Goal: Information Seeking & Learning: Learn about a topic

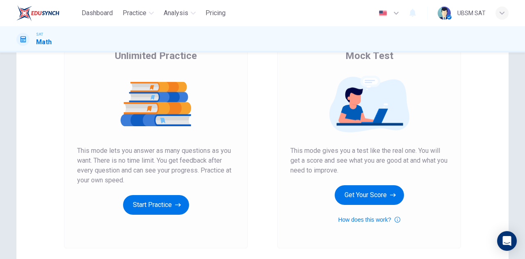
scroll to position [73, 0]
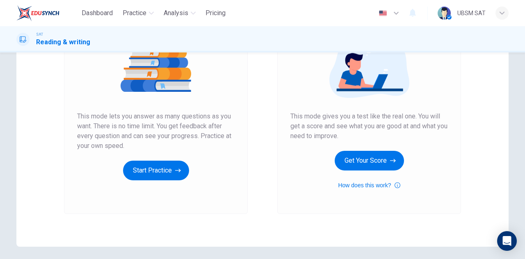
scroll to position [108, 0]
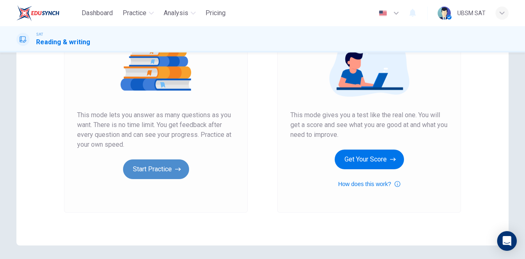
click at [165, 163] on button "Start Practice" at bounding box center [156, 170] width 66 height 20
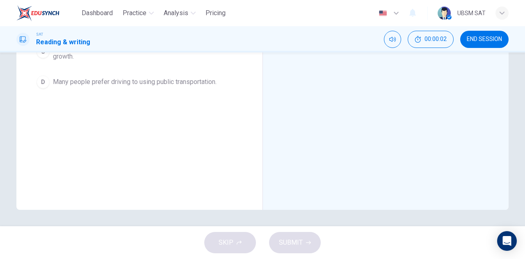
scroll to position [0, 0]
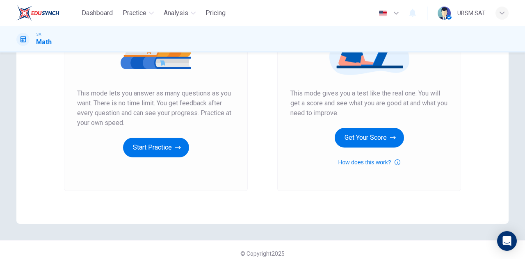
scroll to position [138, 0]
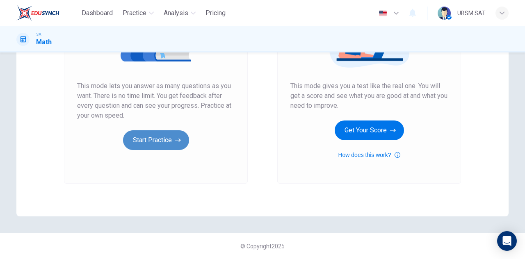
click at [160, 144] on button "Start Practice" at bounding box center [156, 141] width 66 height 20
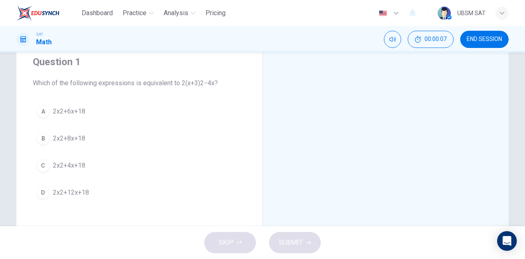
scroll to position [27, 0]
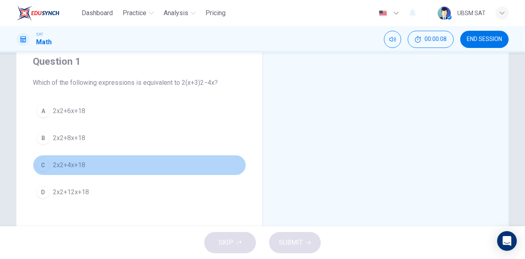
click at [47, 163] on div "C" at bounding box center [43, 165] width 13 height 13
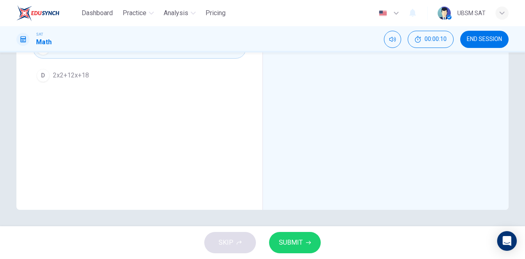
scroll to position [0, 0]
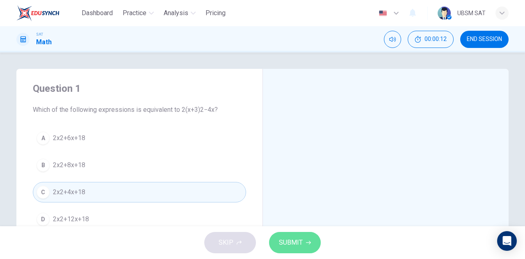
click at [296, 239] on span "SUBMIT" at bounding box center [291, 242] width 24 height 11
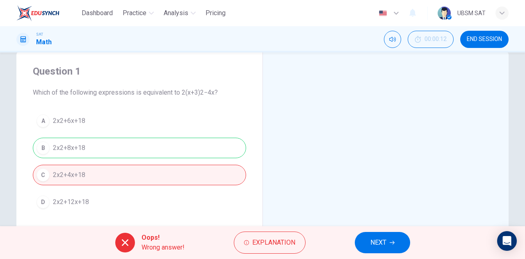
scroll to position [18, 0]
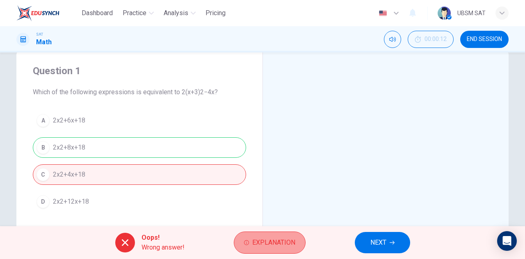
click at [252, 242] on button "Explanation" at bounding box center [270, 243] width 72 height 22
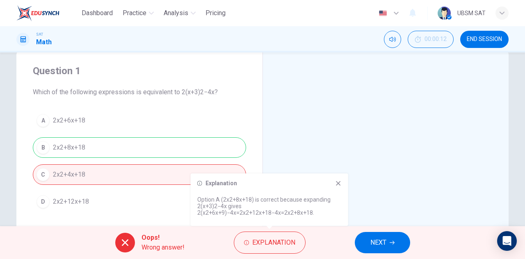
click at [339, 184] on icon at bounding box center [338, 183] width 5 height 5
